Goal: Information Seeking & Learning: Check status

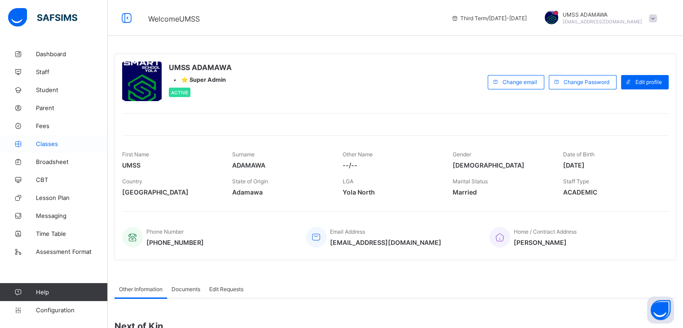
click at [50, 145] on span "Classes" at bounding box center [72, 143] width 72 height 7
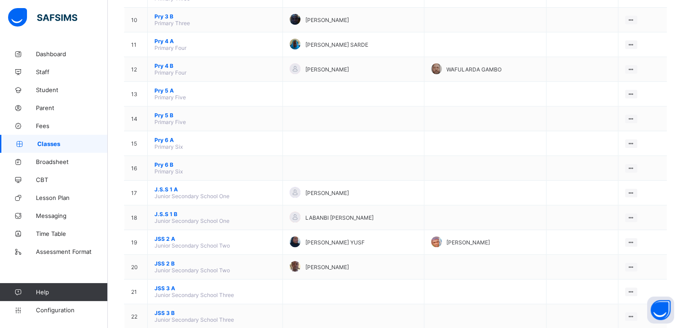
scroll to position [345, 0]
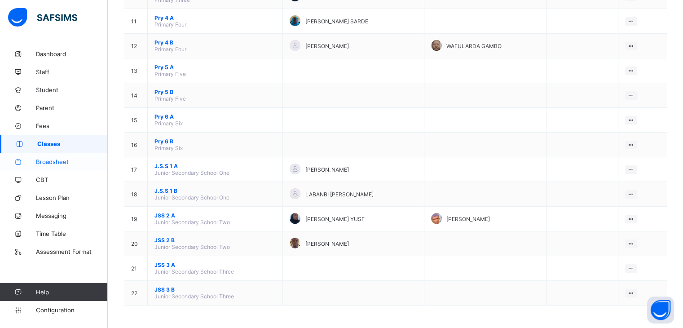
click at [54, 157] on link "Broadsheet" at bounding box center [54, 162] width 108 height 18
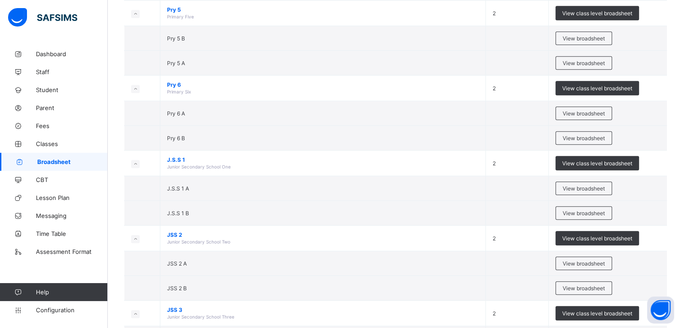
scroll to position [558, 0]
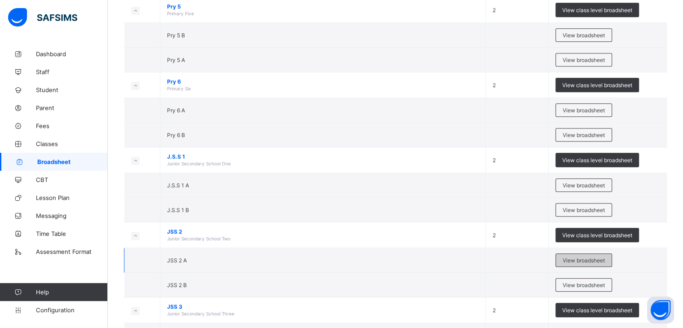
click at [579, 257] on span "View broadsheet" at bounding box center [584, 260] width 42 height 7
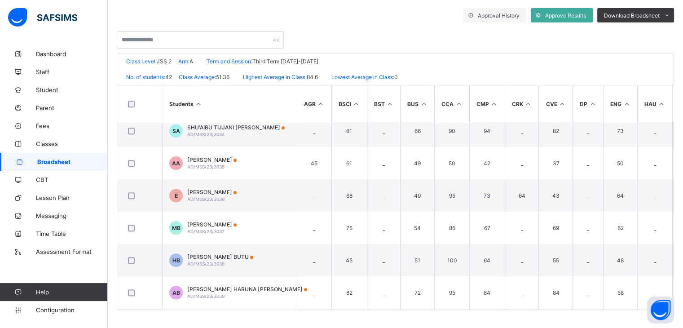
scroll to position [1052, 0]
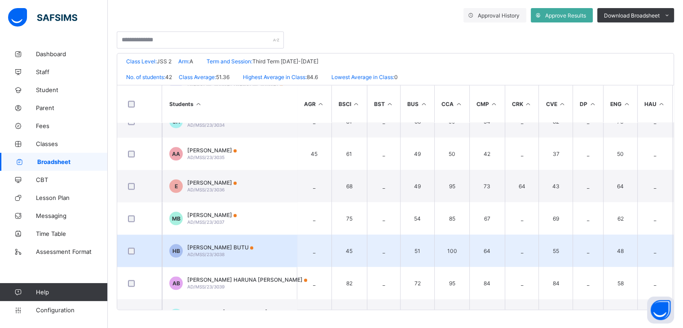
click at [235, 252] on div "HAFSAT MUSA BUTU AD/MSS/23/3038" at bounding box center [220, 250] width 66 height 13
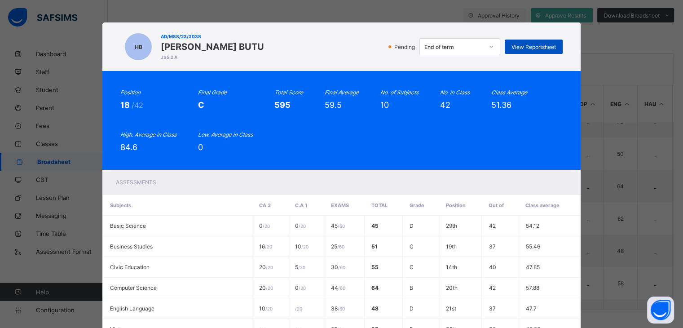
click at [540, 50] on div "View Reportsheet" at bounding box center [534, 47] width 58 height 14
click at [418, 151] on div "Position 18 /42 Final Grade C Total Score 595 Final Average 59.5 No. of Subject…" at bounding box center [341, 120] width 442 height 63
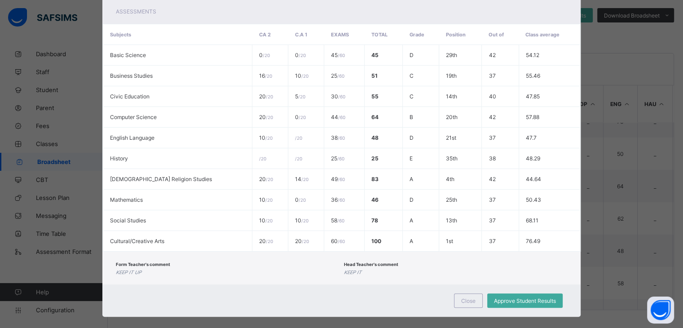
scroll to position [183, 0]
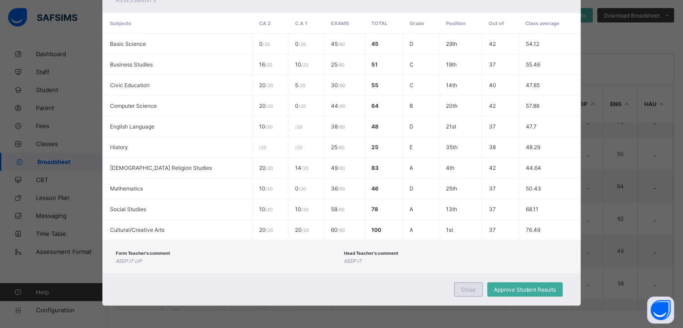
click at [467, 289] on span "Close" at bounding box center [468, 289] width 14 height 7
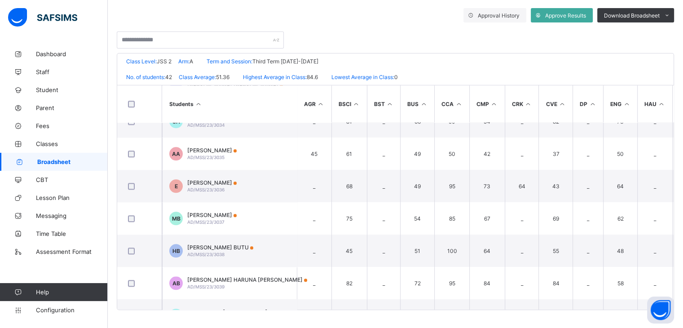
click at [60, 157] on link "Broadsheet" at bounding box center [54, 162] width 108 height 18
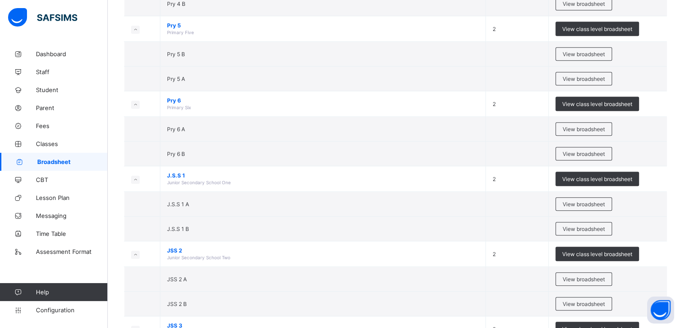
scroll to position [622, 0]
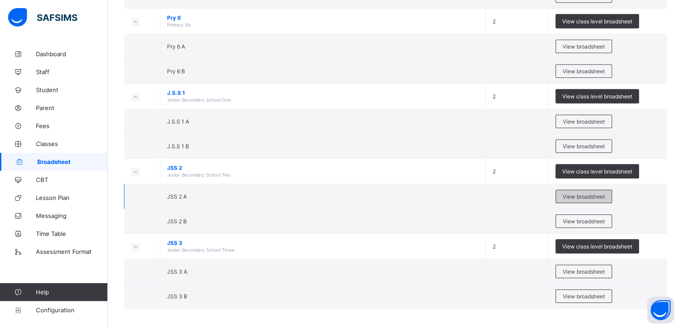
click at [586, 196] on span "View broadsheet" at bounding box center [584, 196] width 42 height 7
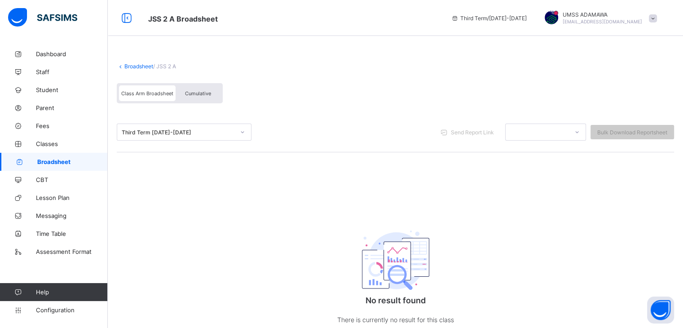
click at [233, 144] on div "Third Term 2024-2025 Send Report Link Bulk Download Reportsheet" at bounding box center [395, 132] width 557 height 40
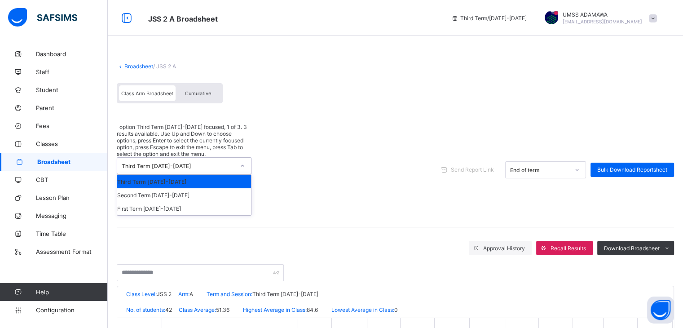
click at [208, 163] on div "Third Term 2024-2025" at bounding box center [178, 166] width 113 height 7
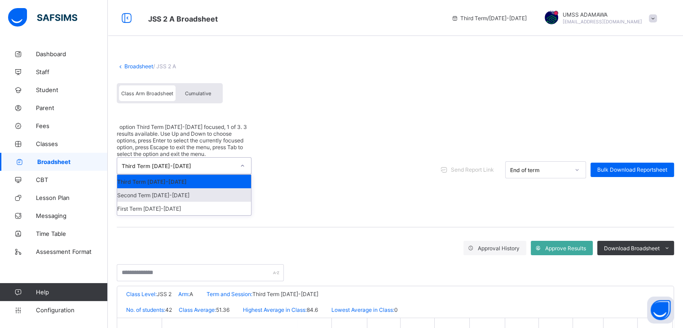
click at [197, 188] on div "Second Term 2024-2025" at bounding box center [184, 194] width 134 height 13
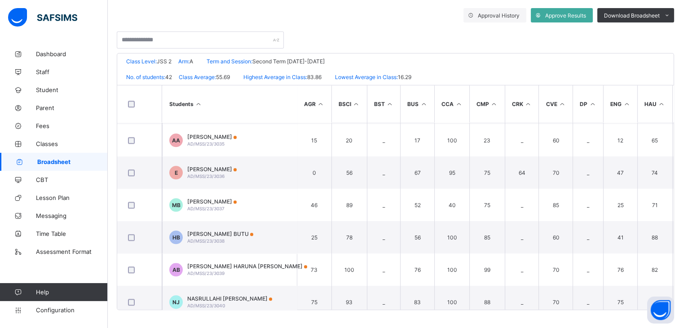
scroll to position [1075, 0]
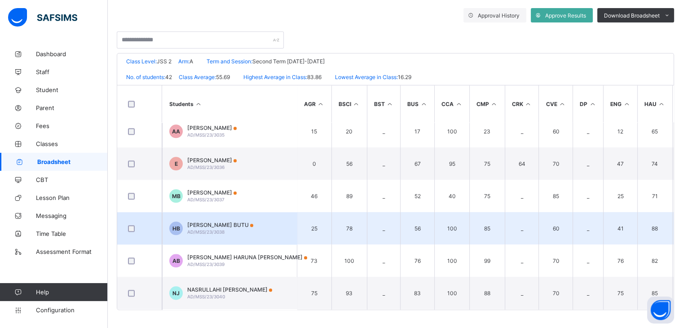
click at [362, 228] on td "78" at bounding box center [349, 228] width 35 height 32
click at [214, 227] on div "HAFSAT MUSA BUTU AD/MSS/23/3038" at bounding box center [220, 227] width 66 height 13
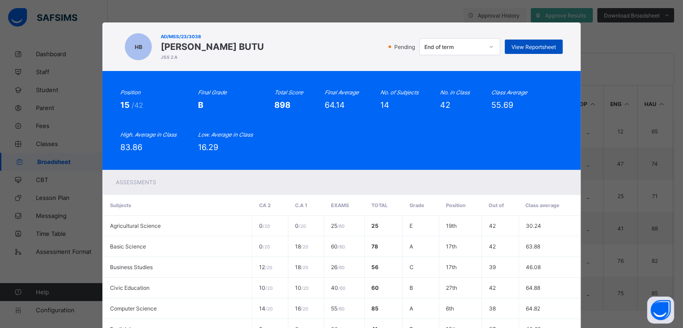
click at [531, 46] on span "View Reportsheet" at bounding box center [534, 47] width 44 height 7
click at [359, 51] on div "Pending End of term View Reportsheet" at bounding box center [416, 46] width 294 height 17
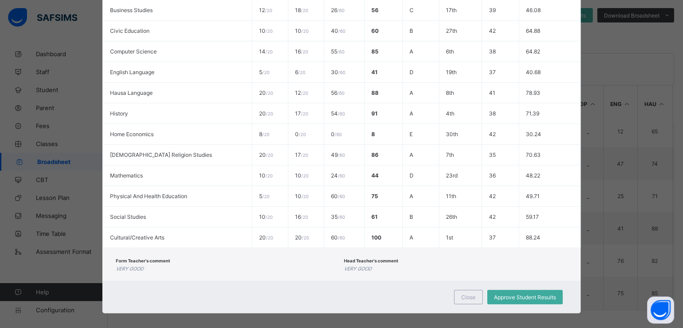
scroll to position [265, 0]
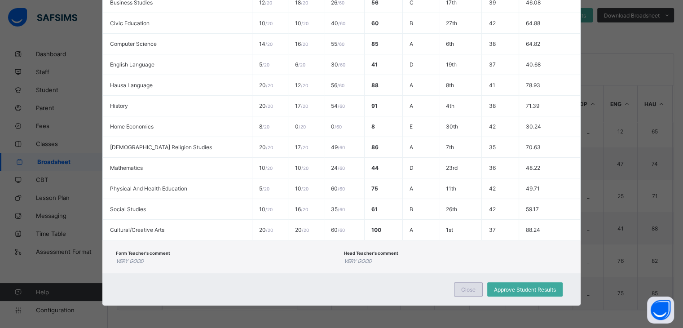
click at [461, 288] on span "Close" at bounding box center [468, 289] width 14 height 7
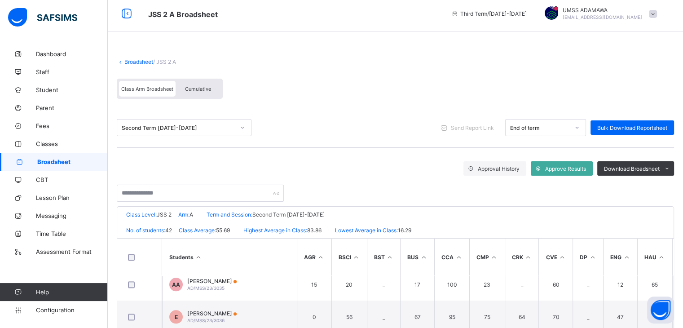
scroll to position [0, 0]
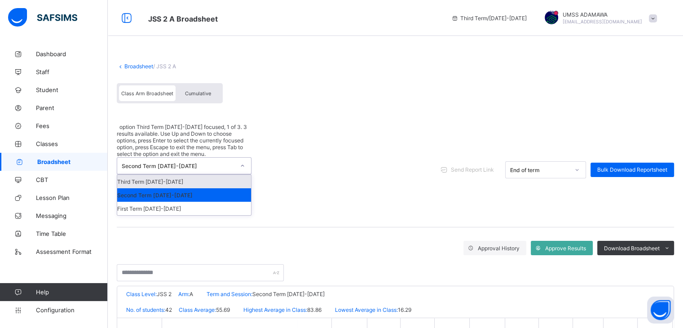
click at [173, 163] on div "Second Term 2024-2025" at bounding box center [178, 166] width 113 height 7
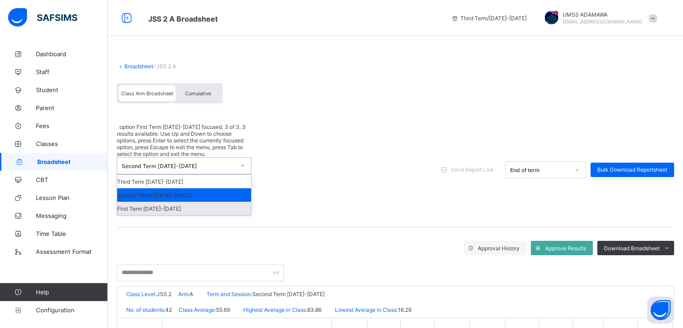
click at [166, 202] on div "First Term 2024-2025" at bounding box center [184, 208] width 134 height 13
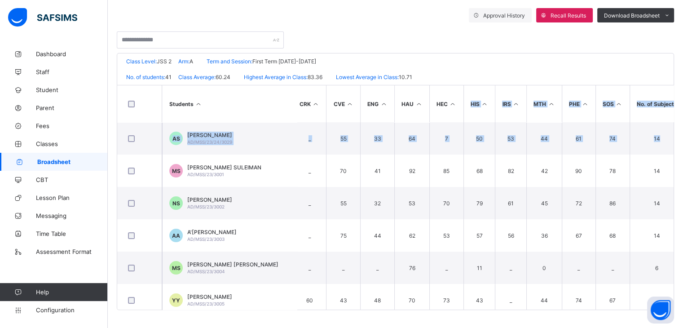
scroll to position [0, 283]
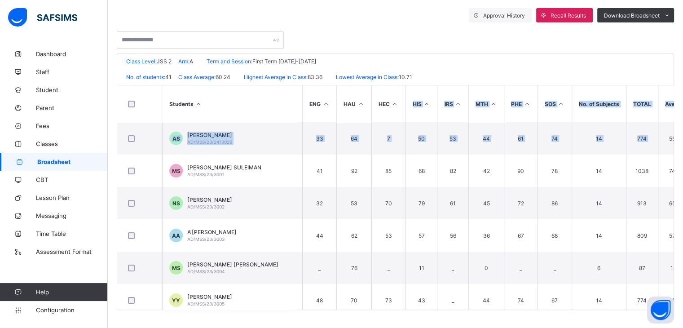
drag, startPoint x: 681, startPoint y: 112, endPoint x: 679, endPoint y: 133, distance: 20.7
click at [679, 133] on div "Broadsheet / JSS 2 A Class Arm Broadsheet Cumulative First Term 2024-2025 Send …" at bounding box center [395, 107] width 575 height 441
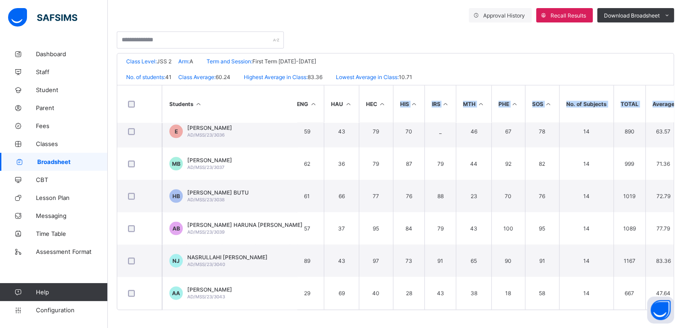
scroll to position [1142, 283]
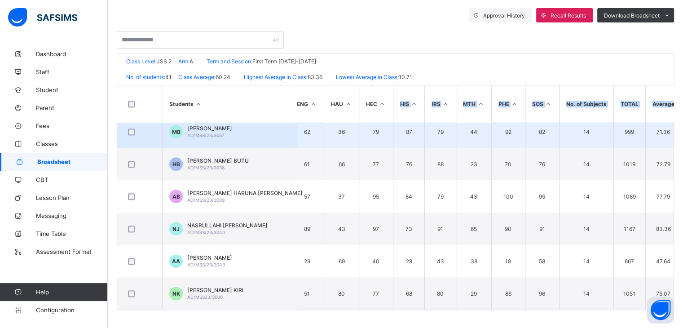
click at [232, 131] on div "MUHAMMAD BASHIR BUBA AD/MSS/23/3037" at bounding box center [209, 131] width 45 height 13
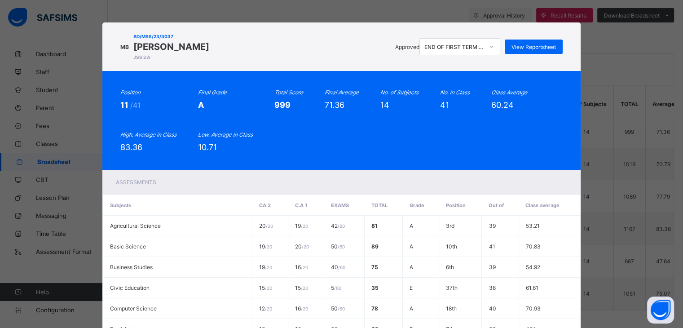
click at [512, 57] on div "MB AD/MSS/23/3037 MUHAMMAD BASHIR BUBA JSS 2 A Approved END OF FIRST TERM RESUL…" at bounding box center [341, 46] width 442 height 31
click at [517, 50] on span "View Reportsheet" at bounding box center [534, 47] width 44 height 7
click at [349, 47] on div "Approved END OF FIRST TERM RESULT View Reportsheet" at bounding box center [388, 46] width 349 height 17
click at [460, 162] on div "Position 11 /41 Final Grade A Total Score 999 Final Average 71.36 No. of Subjec…" at bounding box center [341, 120] width 478 height 99
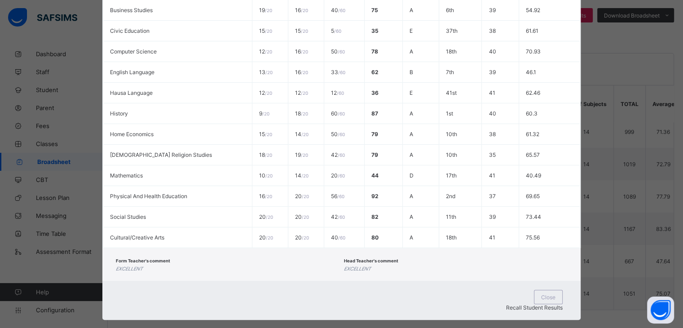
scroll to position [265, 0]
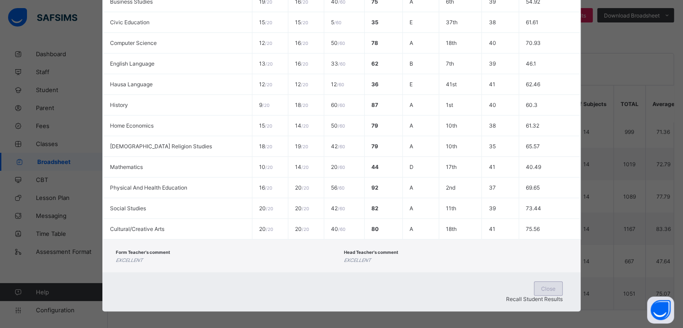
click at [541, 290] on span "Close" at bounding box center [548, 288] width 14 height 7
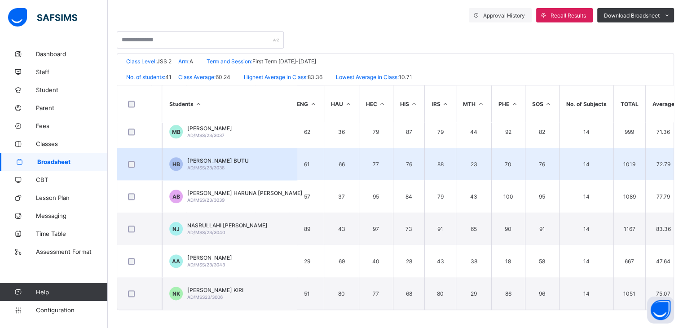
click at [286, 163] on td "HB HAFSAT MUSA BUTU AD/MSS/23/3038" at bounding box center [229, 164] width 135 height 32
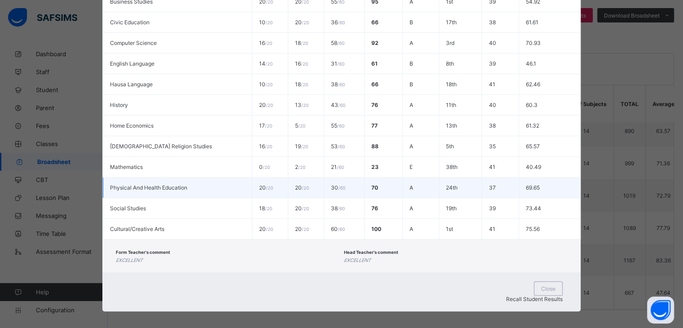
scroll to position [1106, 283]
click at [500, 181] on td "37" at bounding box center [500, 187] width 37 height 21
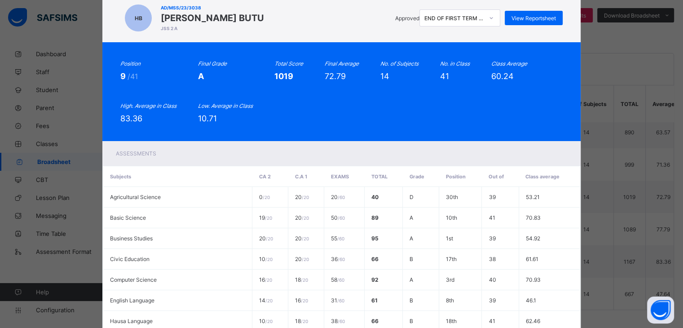
scroll to position [0, 0]
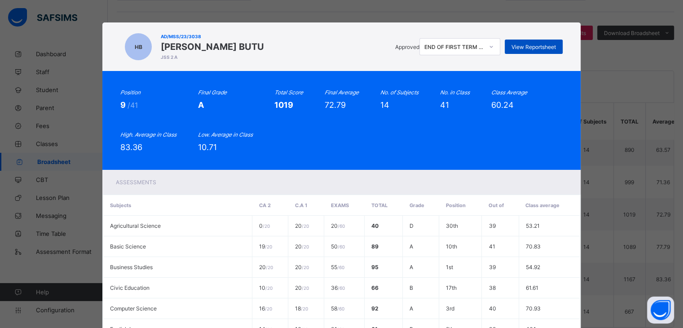
click at [537, 44] on span "View Reportsheet" at bounding box center [534, 47] width 44 height 7
click at [489, 71] on div "Position 9 /41 Final Grade A Total Score 1019 Final Average 72.79 No. of Subjec…" at bounding box center [341, 120] width 478 height 99
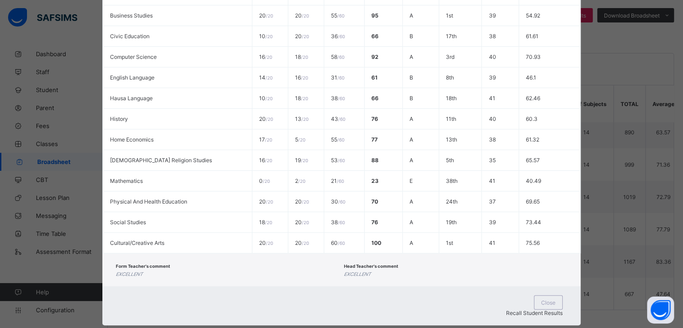
scroll to position [265, 0]
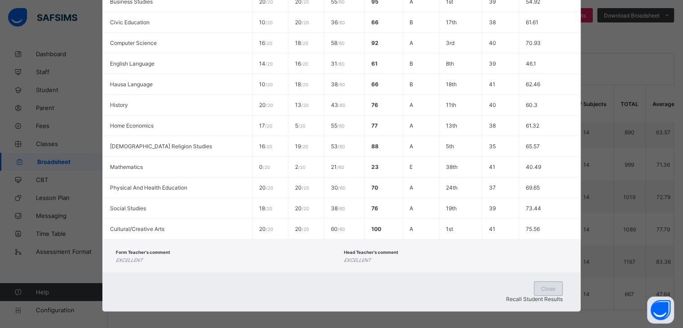
click at [534, 293] on div "Close" at bounding box center [548, 288] width 29 height 14
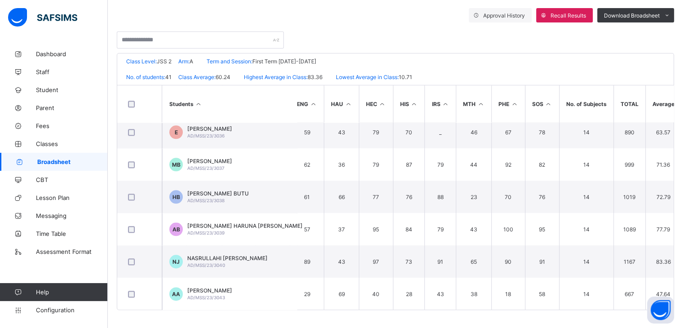
click at [58, 162] on span "Broadsheet" at bounding box center [72, 161] width 71 height 7
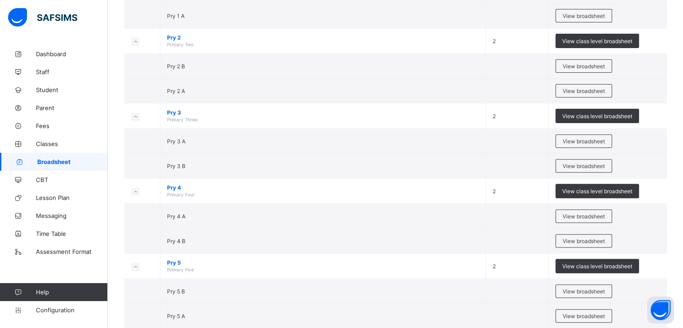
scroll to position [304, 0]
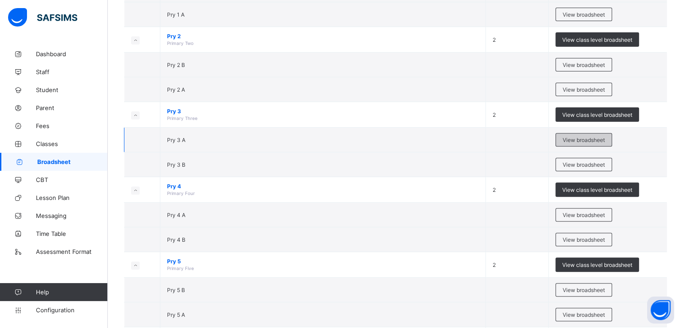
click at [597, 141] on span "View broadsheet" at bounding box center [584, 140] width 42 height 7
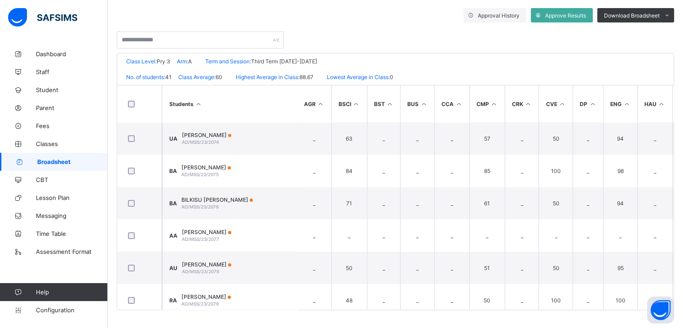
scroll to position [823, 0]
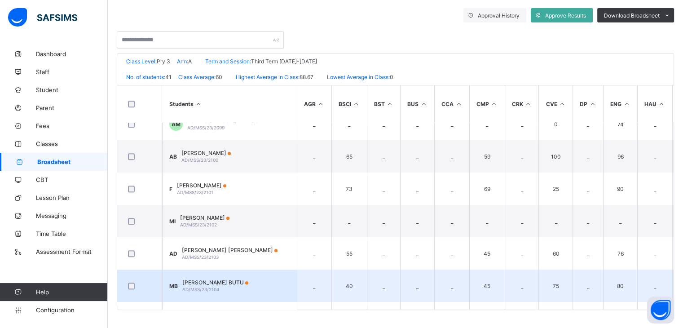
click at [272, 285] on td "MB MUHAMMAD MUSA BUTU AD/MSS/23/2104" at bounding box center [229, 286] width 135 height 32
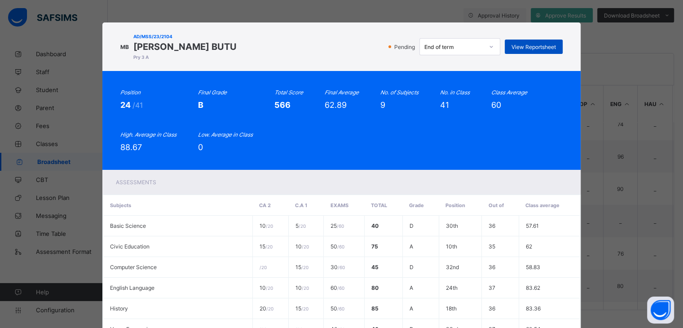
click at [518, 40] on div "View Reportsheet" at bounding box center [534, 47] width 58 height 14
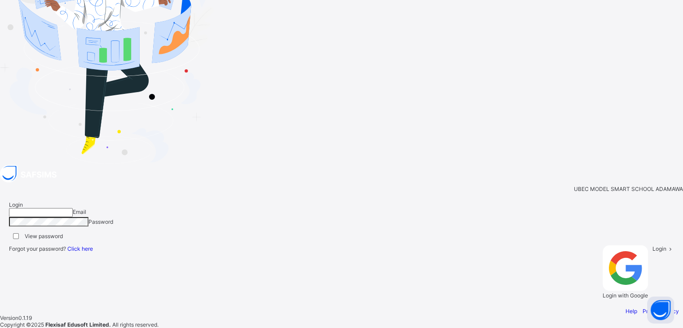
type input "**********"
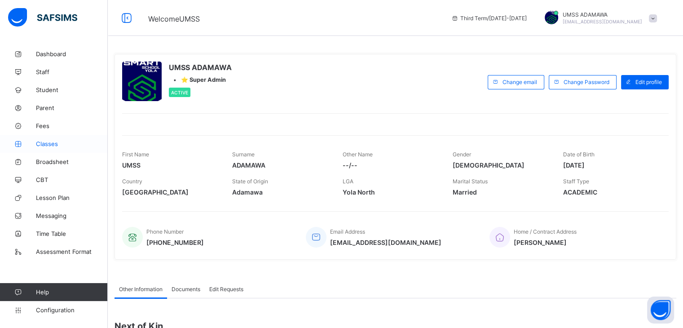
click at [43, 146] on span "Classes" at bounding box center [72, 143] width 72 height 7
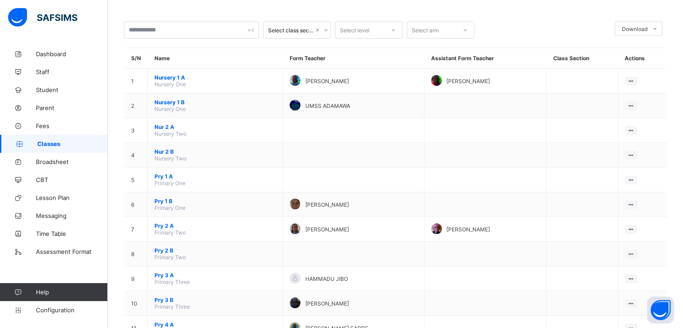
scroll to position [47, 0]
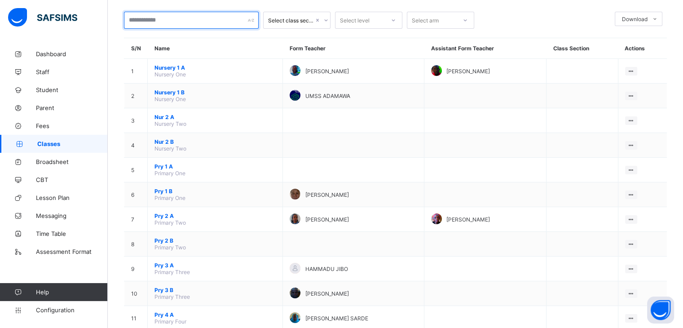
click at [208, 15] on input "text" at bounding box center [191, 20] width 135 height 17
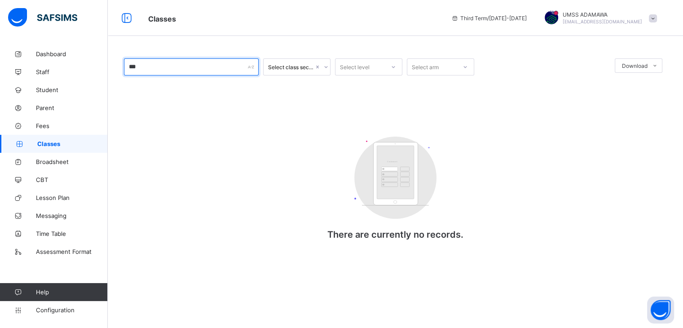
scroll to position [0, 0]
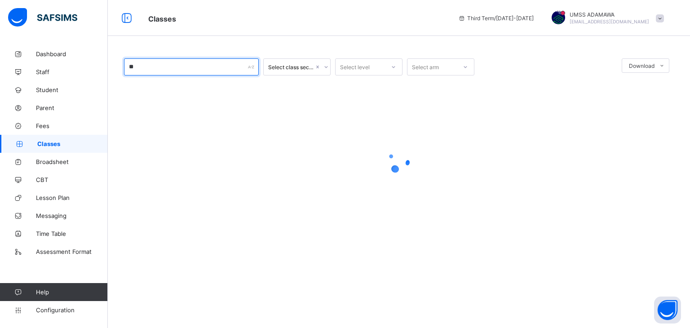
type input "*"
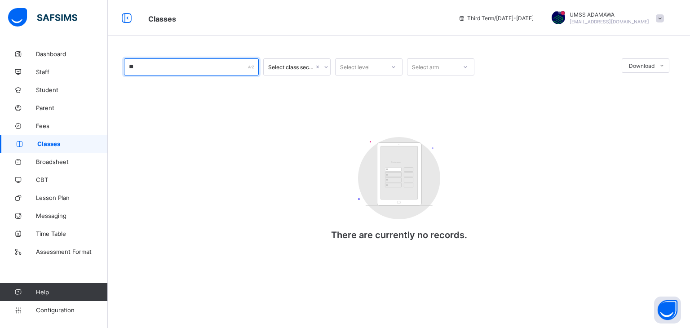
type input "*"
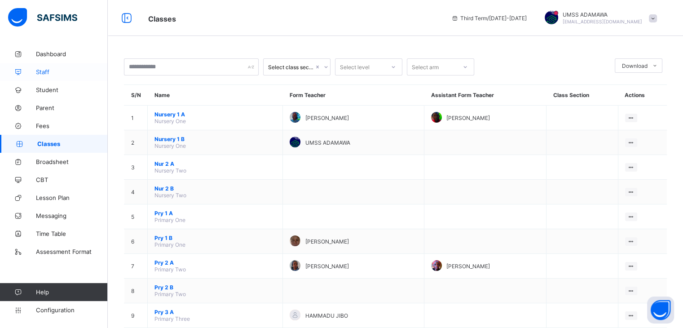
drag, startPoint x: 49, startPoint y: 86, endPoint x: 92, endPoint y: 69, distance: 46.8
click at [49, 86] on span "Student" at bounding box center [72, 89] width 72 height 7
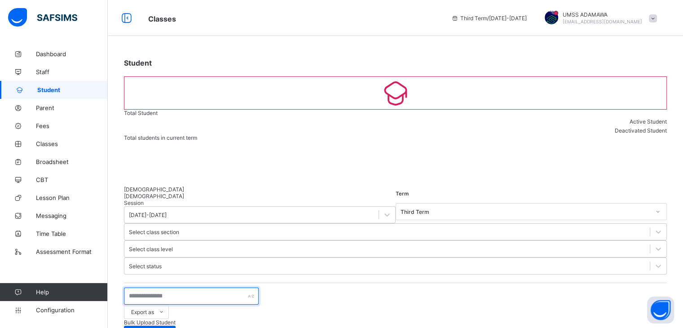
click at [160, 288] on input "text" at bounding box center [191, 296] width 135 height 17
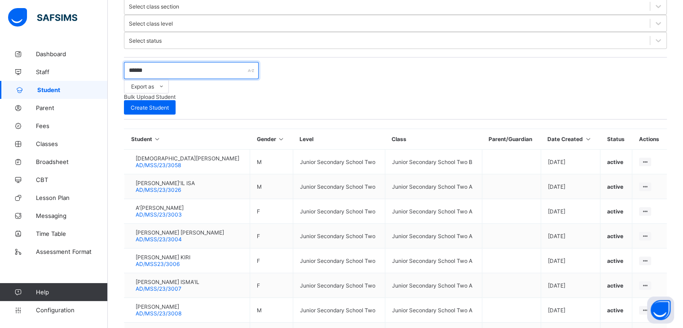
scroll to position [241, 0]
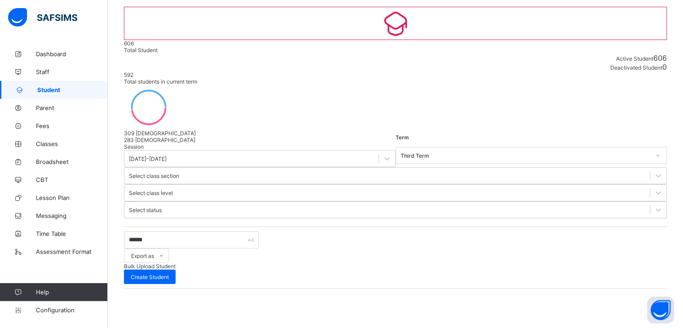
scroll to position [228, 0]
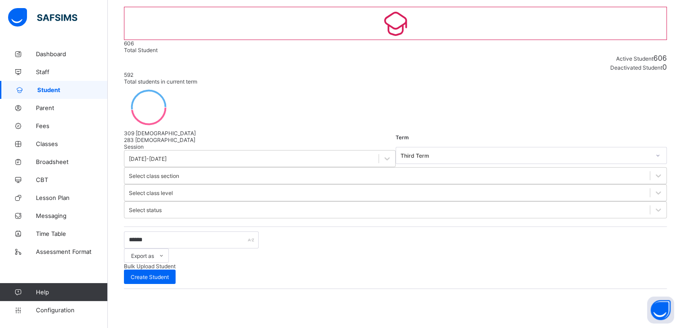
scroll to position [22, 0]
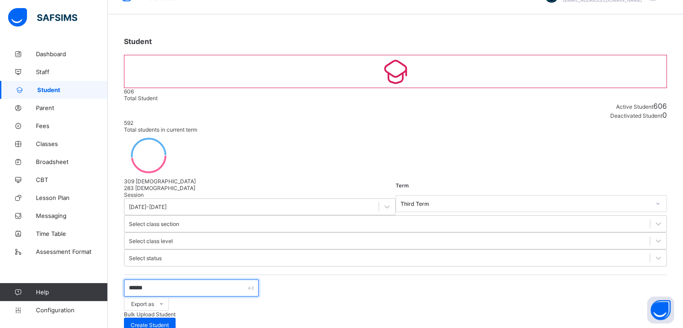
click at [147, 279] on input "******" at bounding box center [191, 287] width 135 height 17
click at [151, 279] on input "******" at bounding box center [191, 287] width 135 height 17
type input "*"
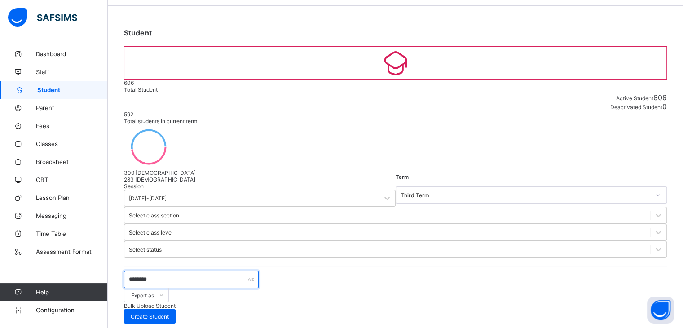
scroll to position [0, 0]
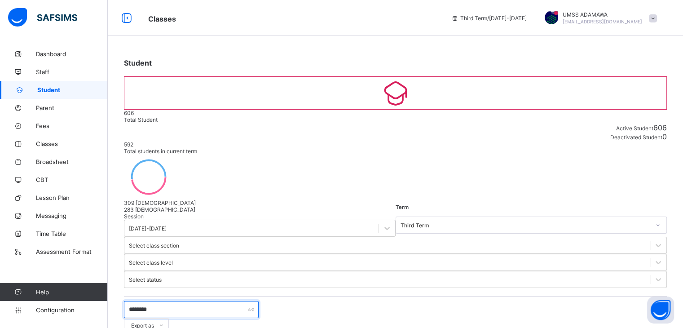
type input "********"
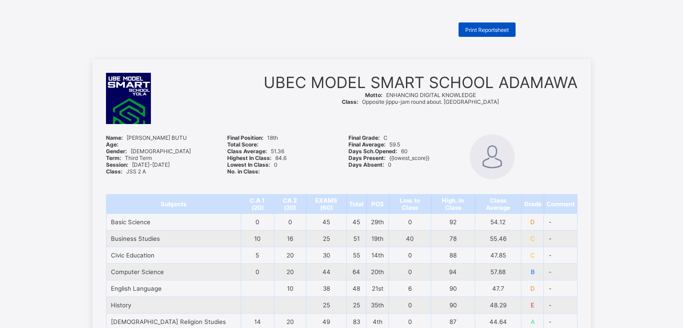
click at [481, 35] on div "Print Reportsheet" at bounding box center [487, 29] width 57 height 14
click at [487, 29] on span "Print Reportsheet" at bounding box center [487, 30] width 44 height 7
click at [496, 28] on span "Print Reportsheet" at bounding box center [487, 30] width 44 height 7
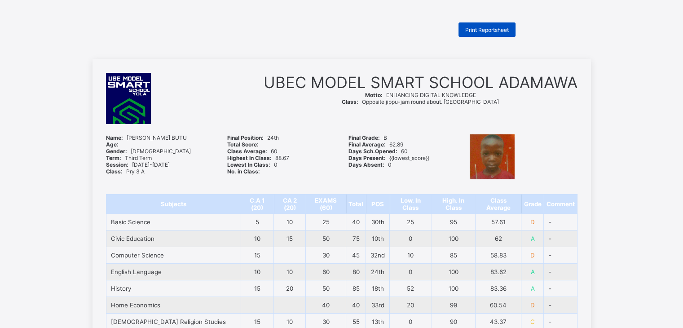
click at [498, 27] on span "Print Reportsheet" at bounding box center [487, 30] width 44 height 7
